Goal: Information Seeking & Learning: Understand process/instructions

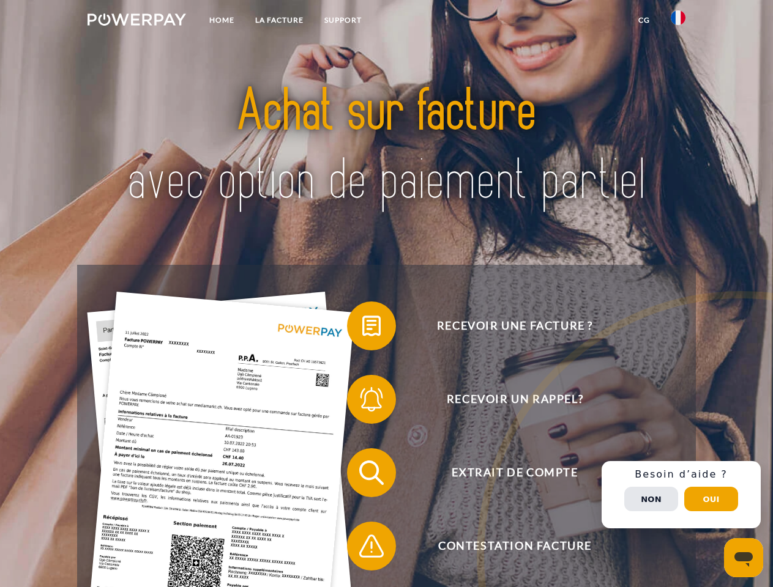
click at [136, 21] on img at bounding box center [136, 19] width 98 height 12
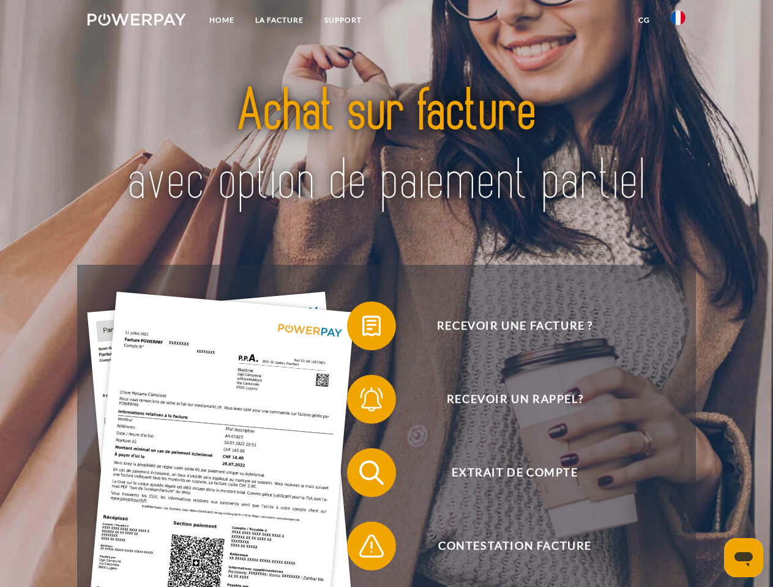
click at [678, 21] on img at bounding box center [678, 17] width 15 height 15
click at [644, 20] on link "CG" at bounding box center [644, 20] width 32 height 22
click at [362, 329] on span at bounding box center [352, 325] width 61 height 61
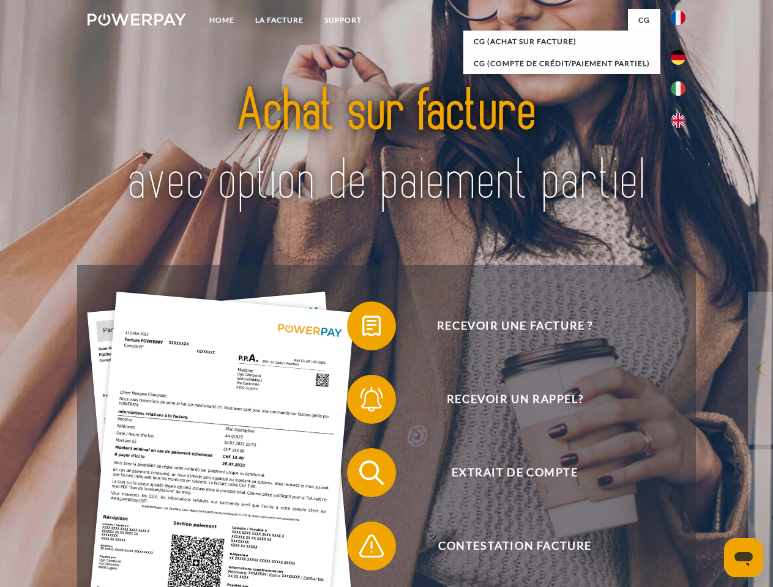
click at [362, 402] on div "Recevoir une facture ? Recevoir un rappel? Extrait de compte retour" at bounding box center [386, 509] width 618 height 489
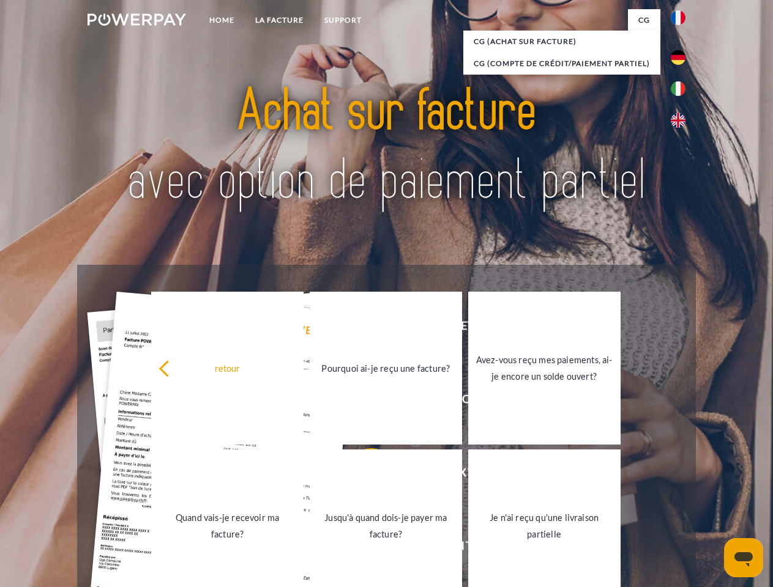
click at [362, 475] on link "Jusqu'à quand dois-je payer ma facture?" at bounding box center [386, 526] width 152 height 153
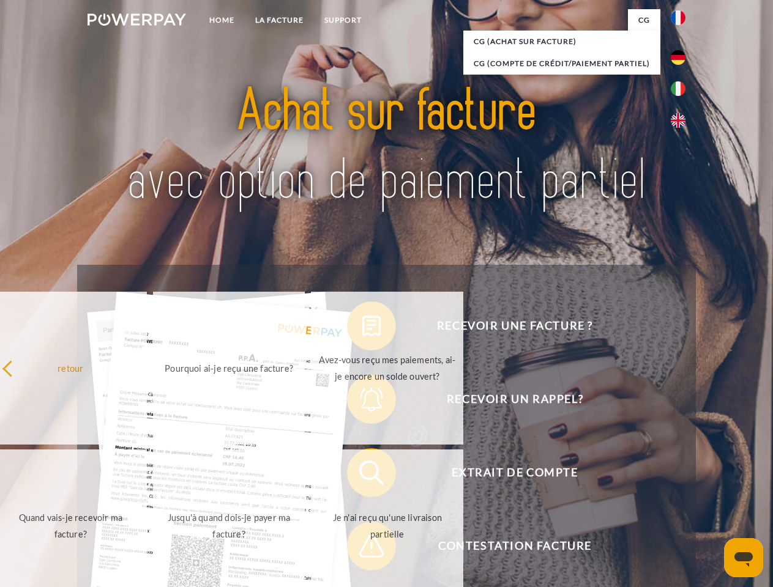
click at [362, 549] on span at bounding box center [352, 546] width 61 height 61
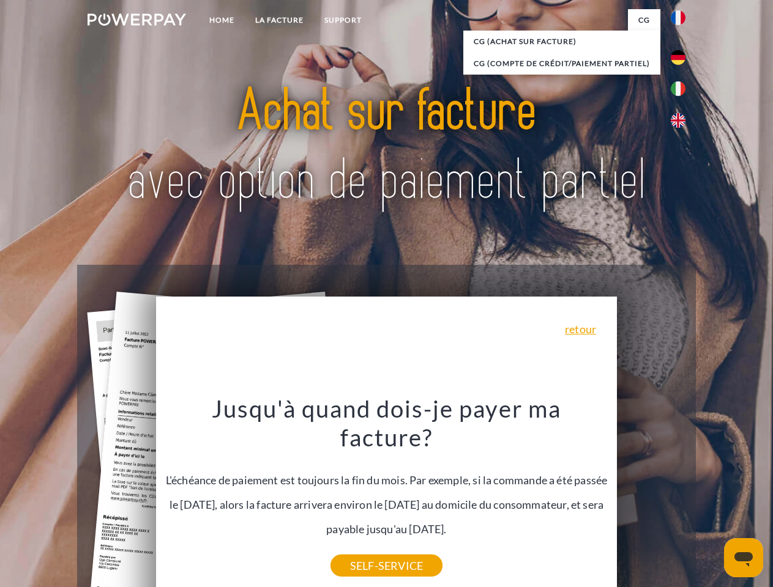
click at [681, 495] on div "Recevoir une facture ? Recevoir un rappel? Extrait de compte retour" at bounding box center [386, 509] width 618 height 489
click at [651, 497] on span "Extrait de compte" at bounding box center [515, 472] width 300 height 49
click at [711, 499] on header "Home LA FACTURE Support" at bounding box center [386, 422] width 773 height 845
